Goal: Information Seeking & Learning: Learn about a topic

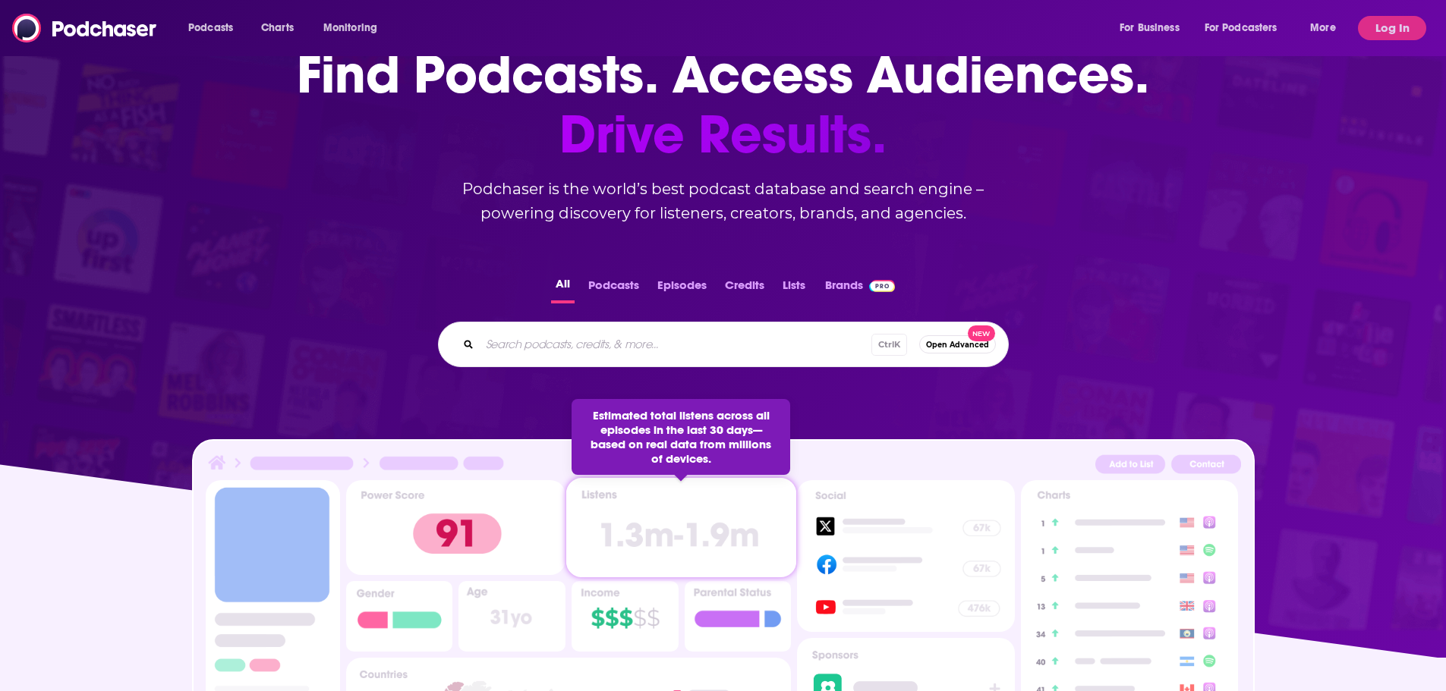
scroll to position [228, 0]
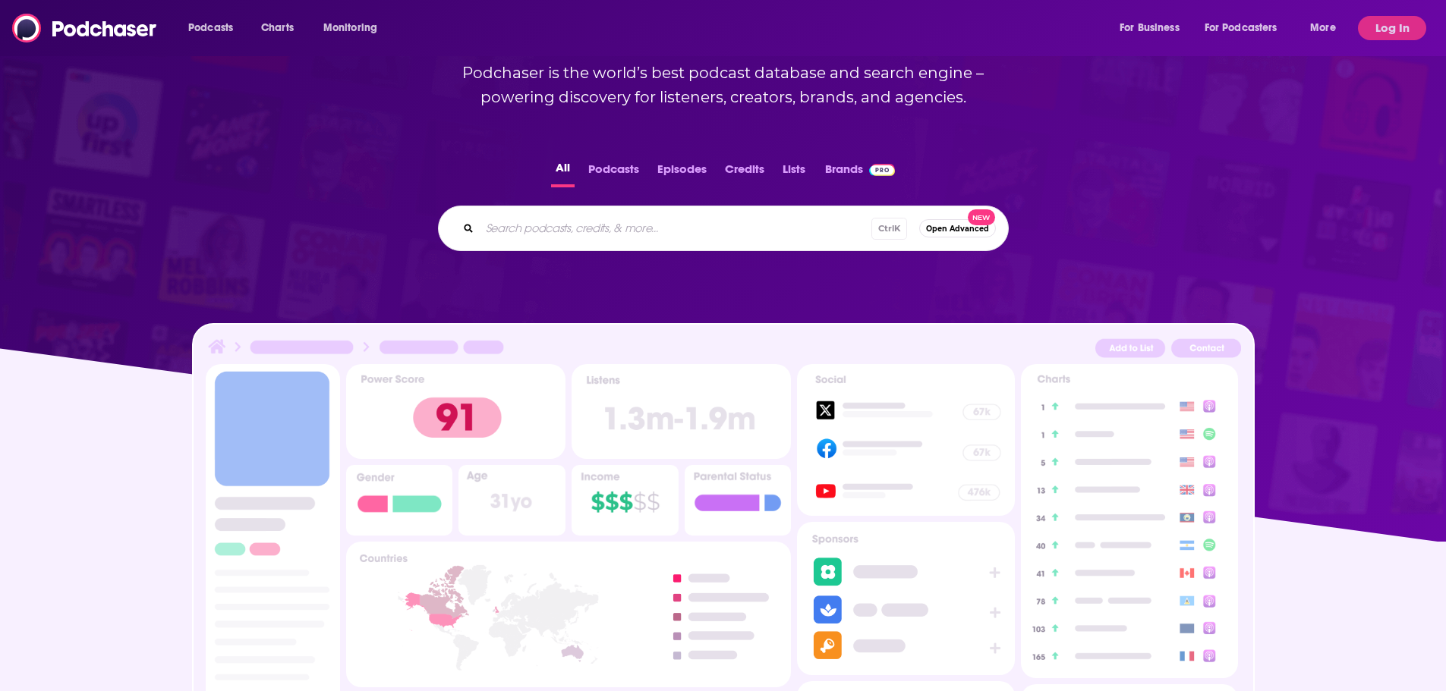
click at [559, 238] on input "Search podcasts, credits, & more..." at bounding box center [676, 228] width 392 height 24
type input "IT Visionaries"
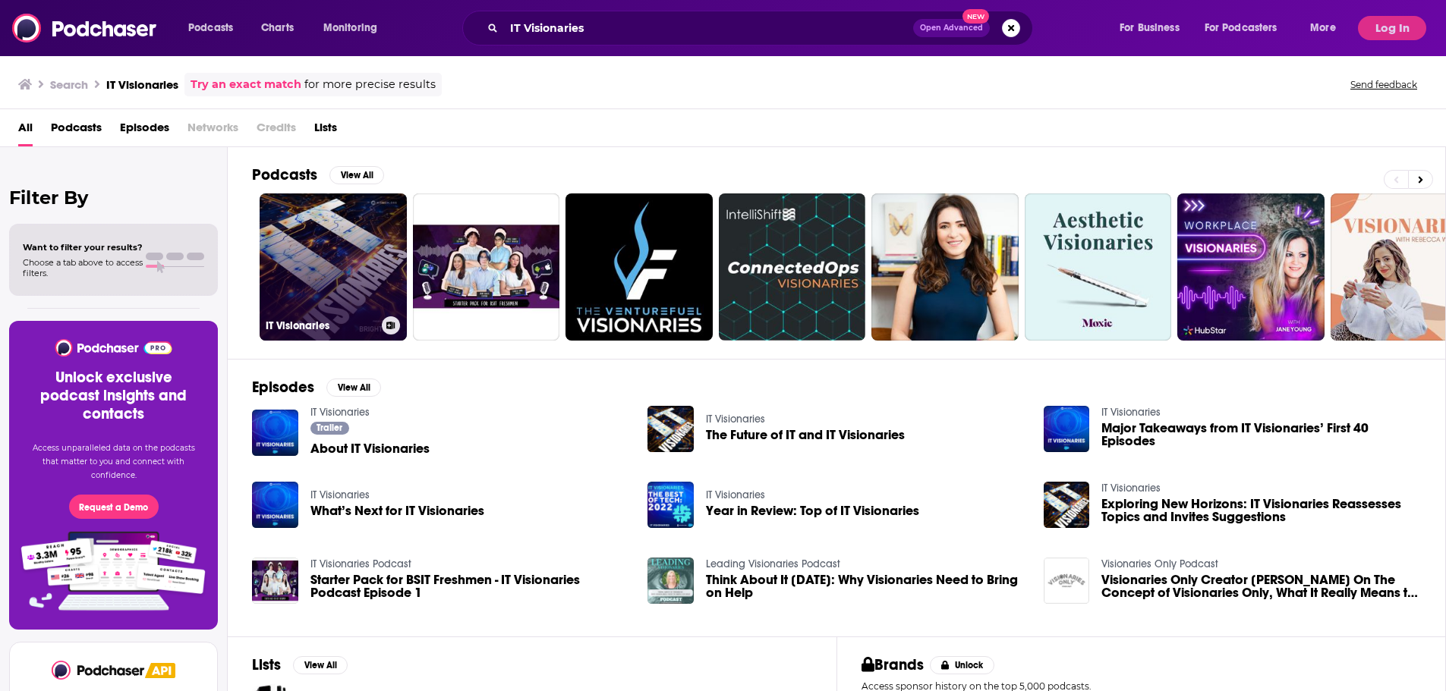
click at [345, 251] on link "IT Visionaries" at bounding box center [333, 267] width 147 height 147
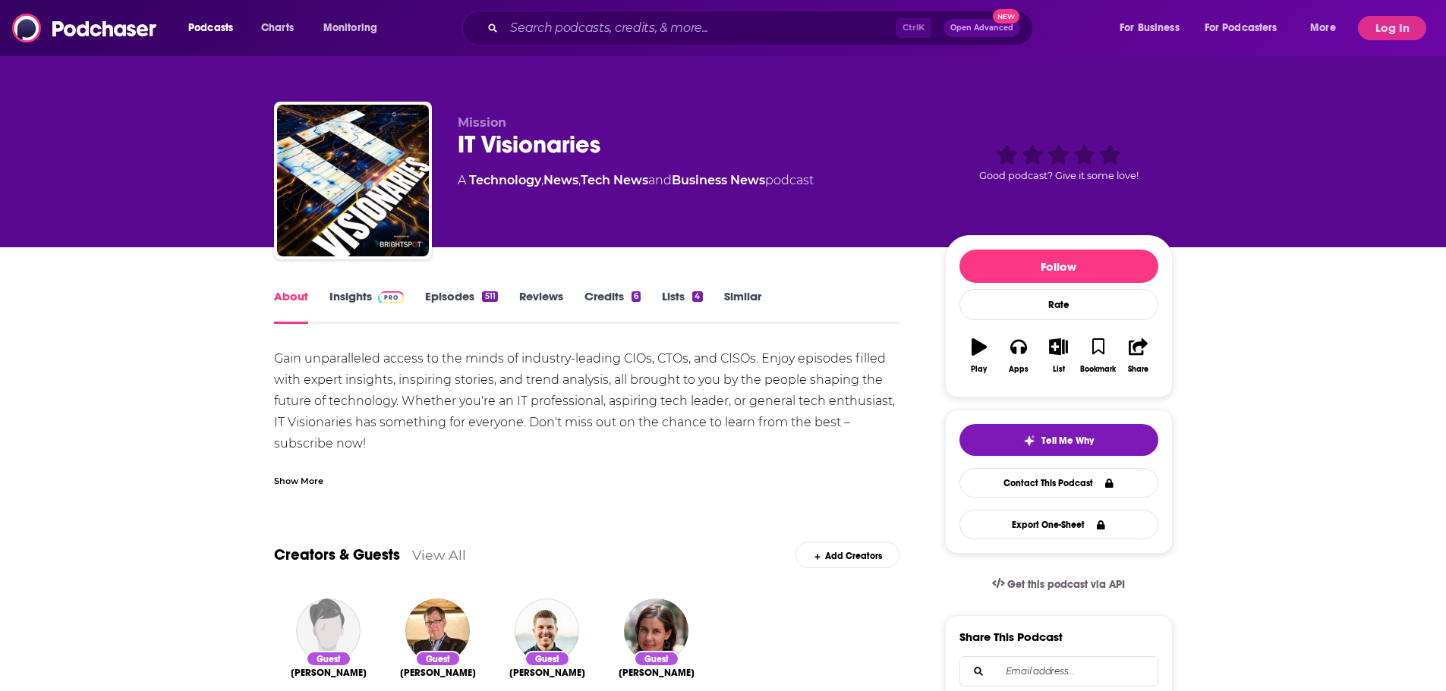
click at [370, 291] on link "Insights" at bounding box center [366, 306] width 75 height 35
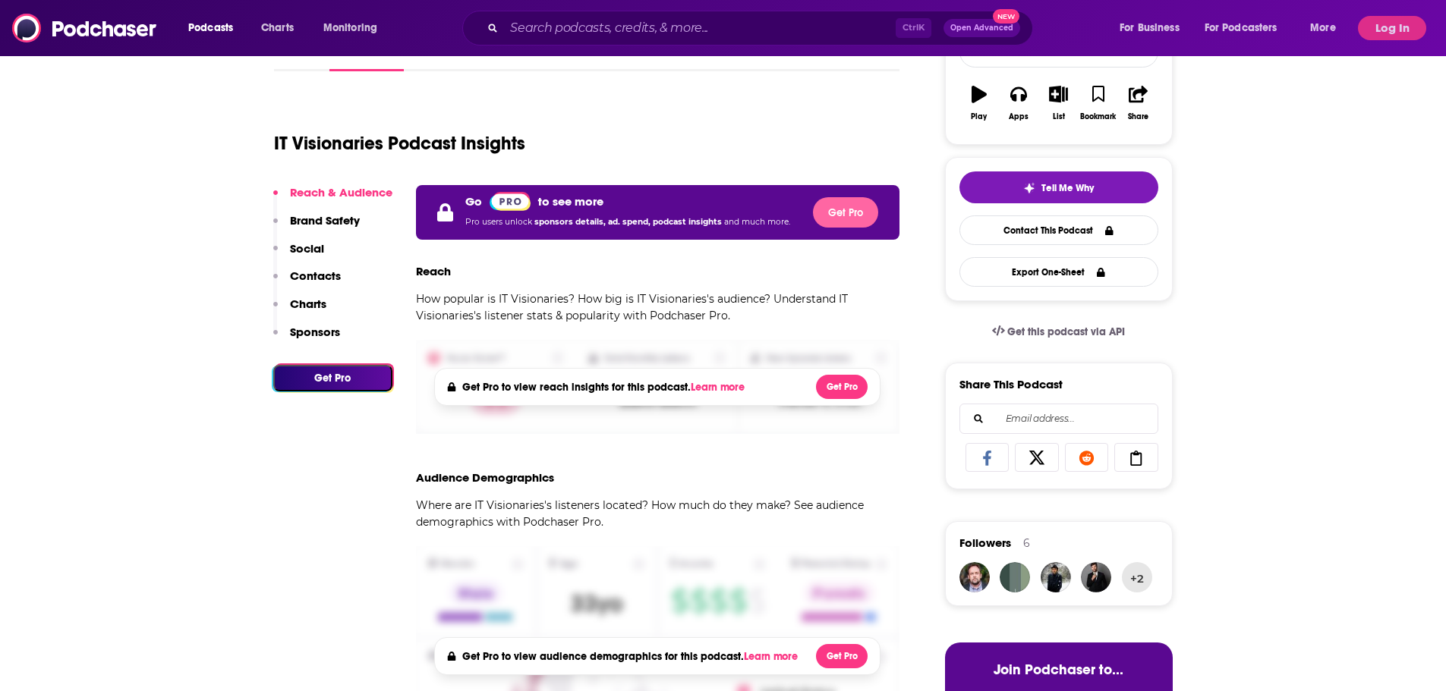
scroll to position [152, 0]
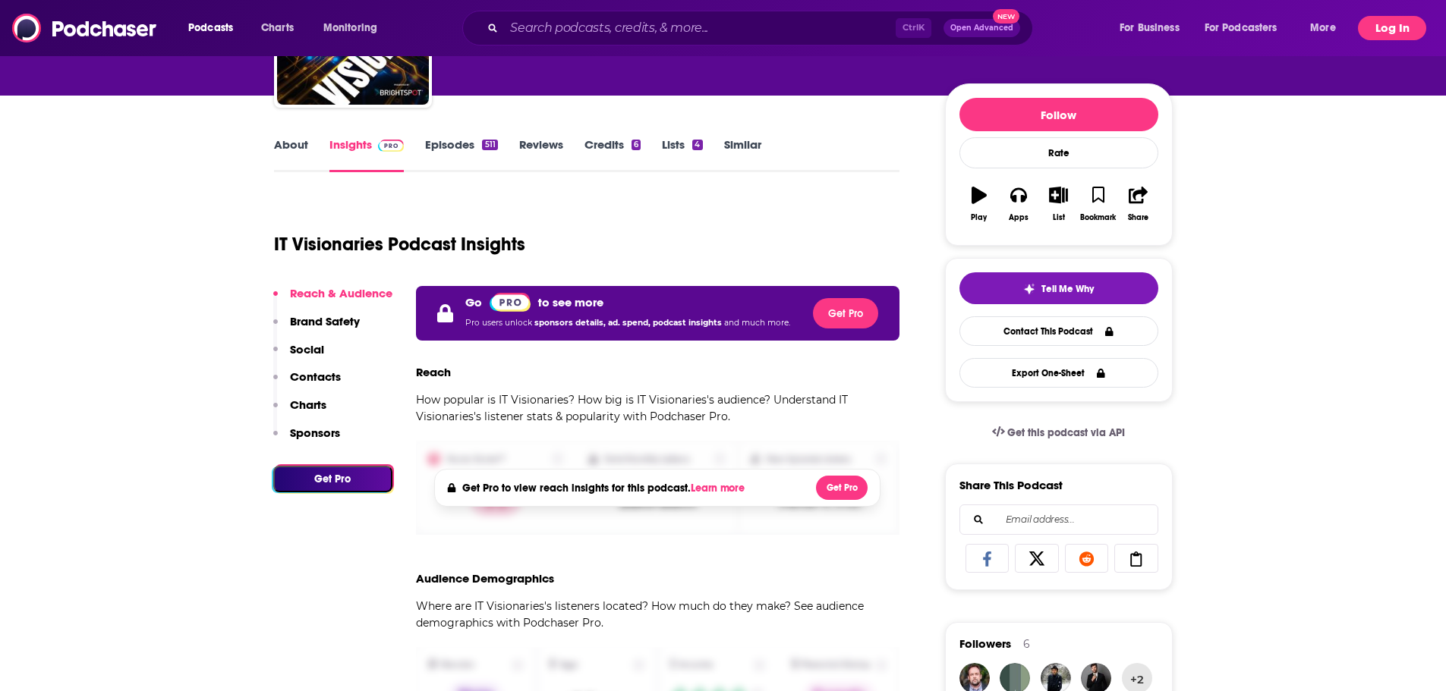
click at [1371, 29] on button "Log In" at bounding box center [1392, 28] width 68 height 24
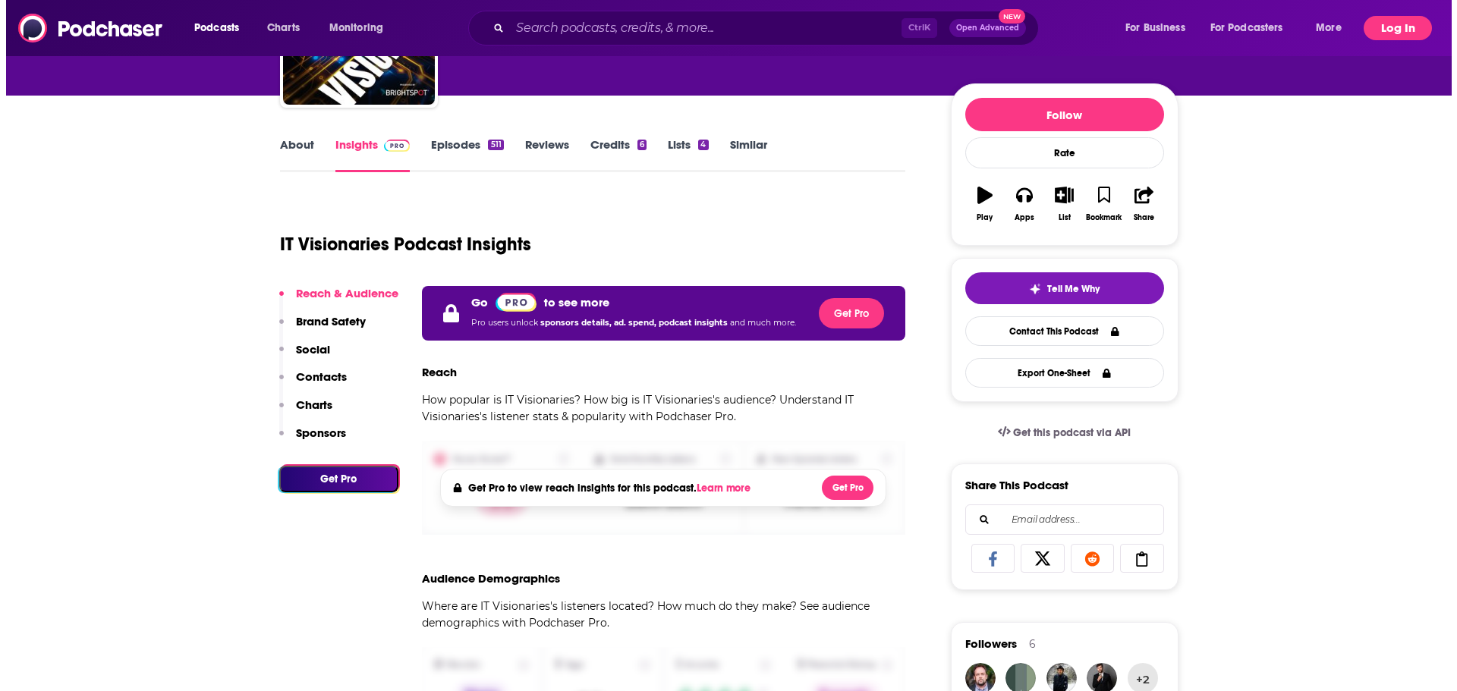
scroll to position [0, 0]
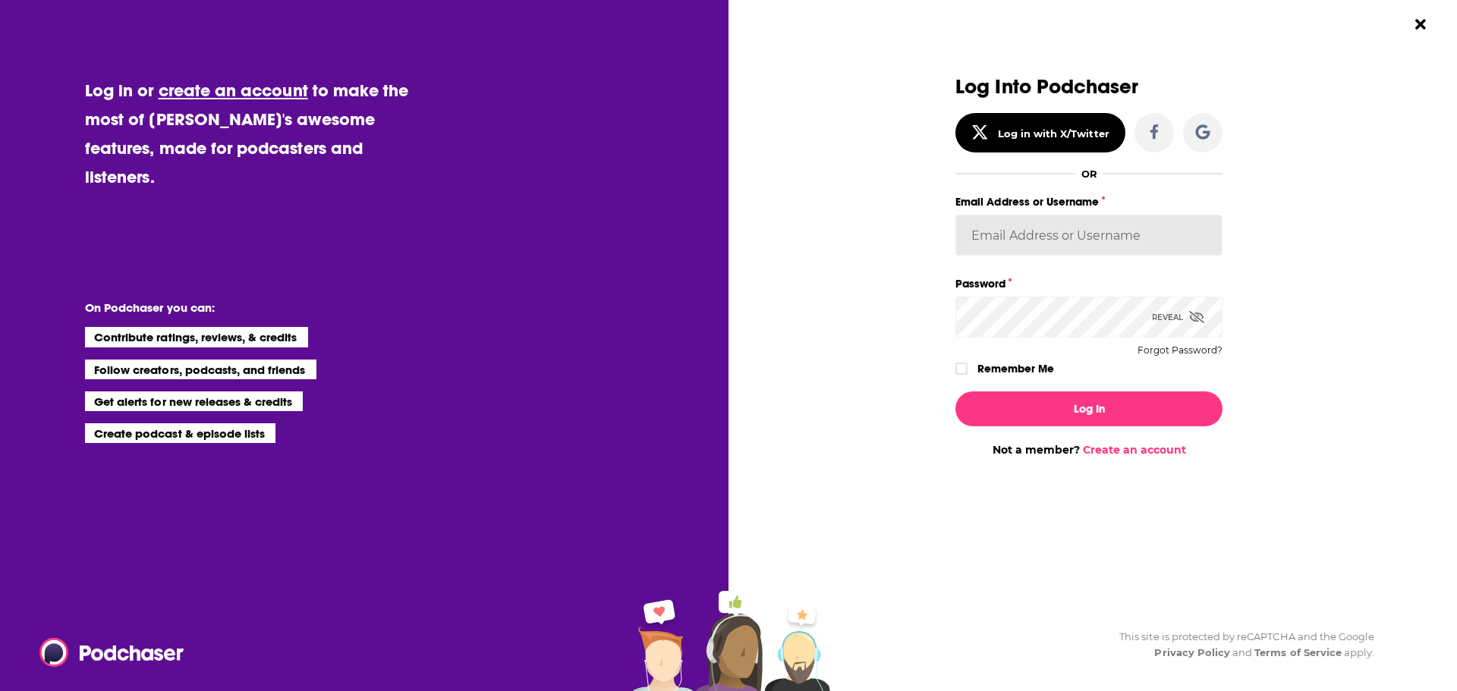
click at [1093, 247] on input "Email Address or Username" at bounding box center [1088, 235] width 267 height 41
type input "ca"
click at [1298, 313] on div "Log Into Podchaser Log in with X/Twitter OR Email Address or Username ca Passwo…" at bounding box center [1089, 266] width 474 height 381
click at [1082, 249] on input "ca" at bounding box center [1088, 235] width 267 height 41
drag, startPoint x: 1056, startPoint y: 240, endPoint x: 932, endPoint y: 240, distance: 123.7
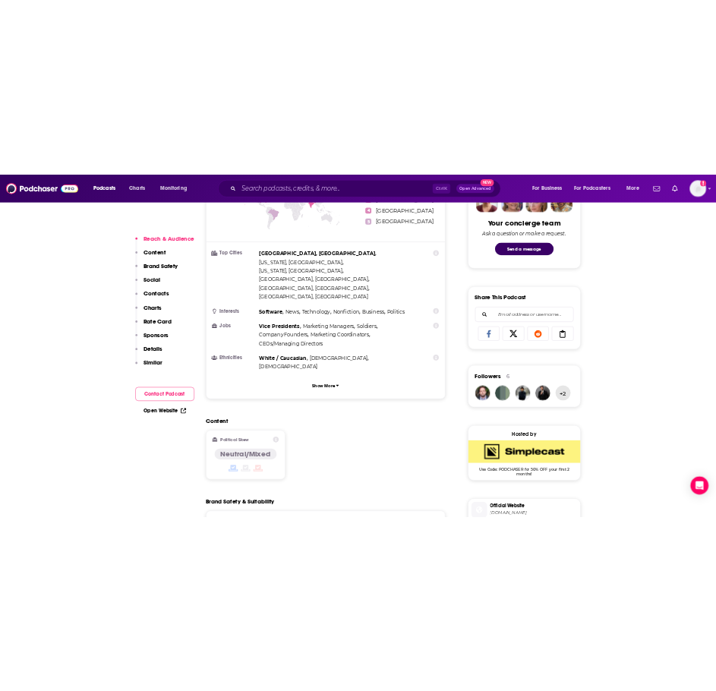
scroll to position [835, 0]
